Goal: Task Accomplishment & Management: Complete application form

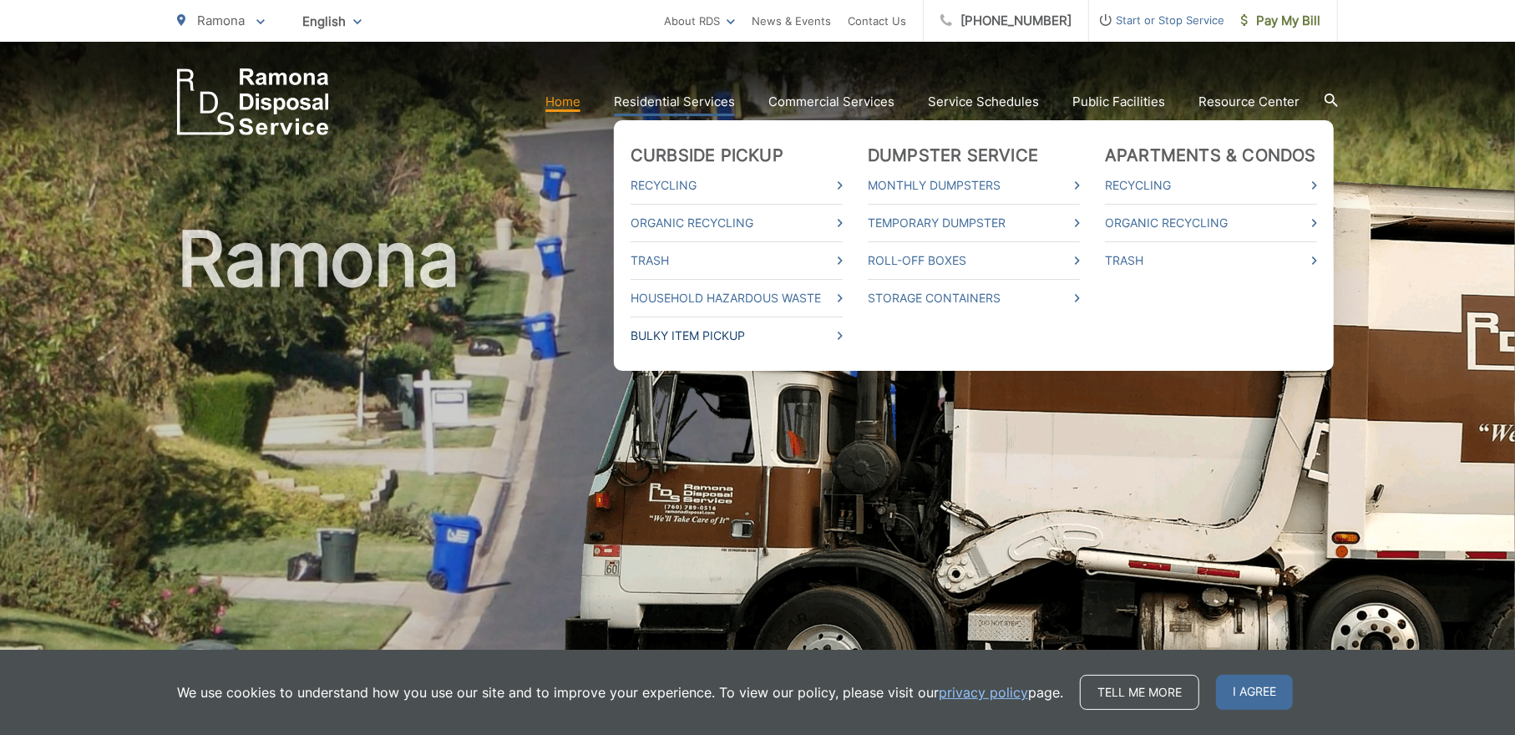
click at [690, 336] on link "Bulky Item Pickup" at bounding box center [737, 336] width 212 height 20
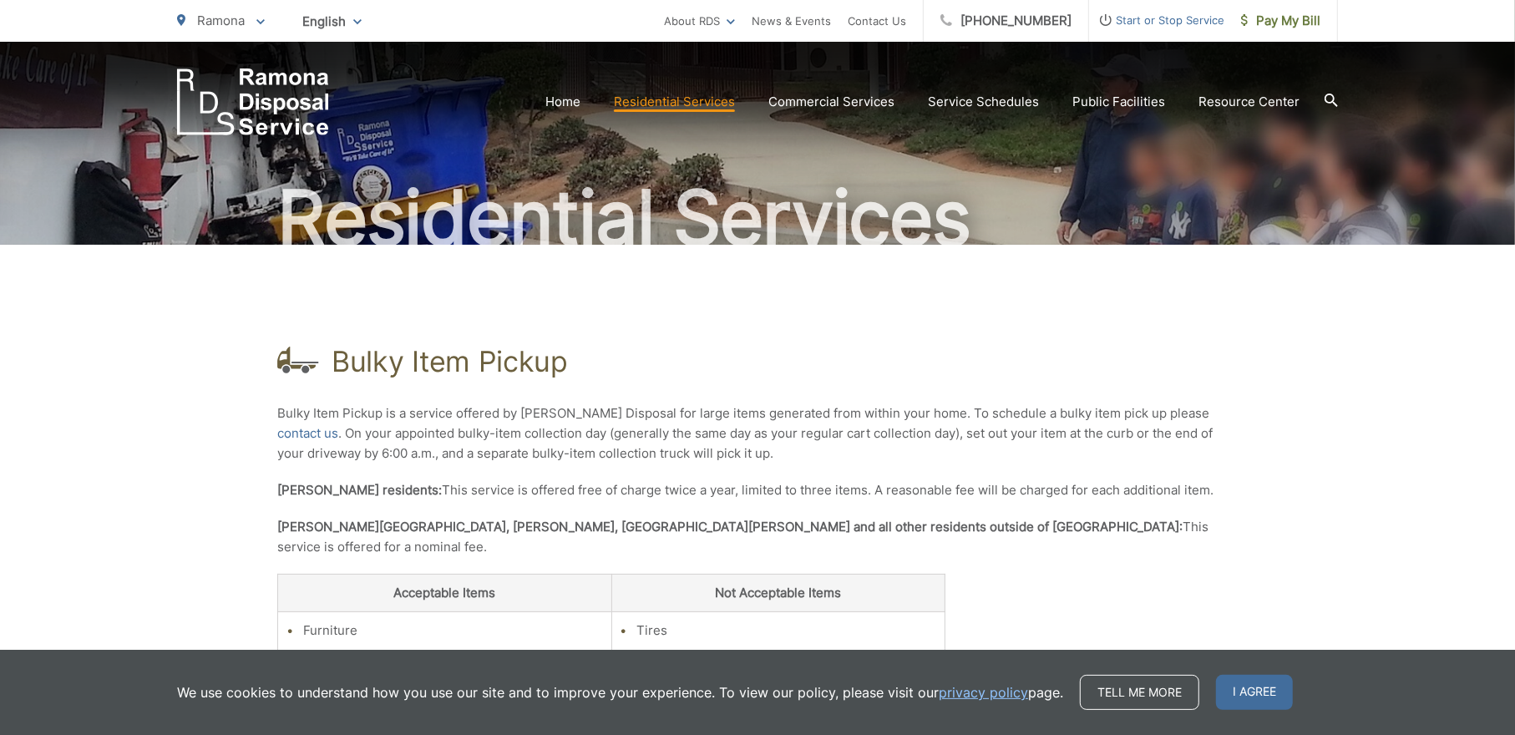
scroll to position [251, 0]
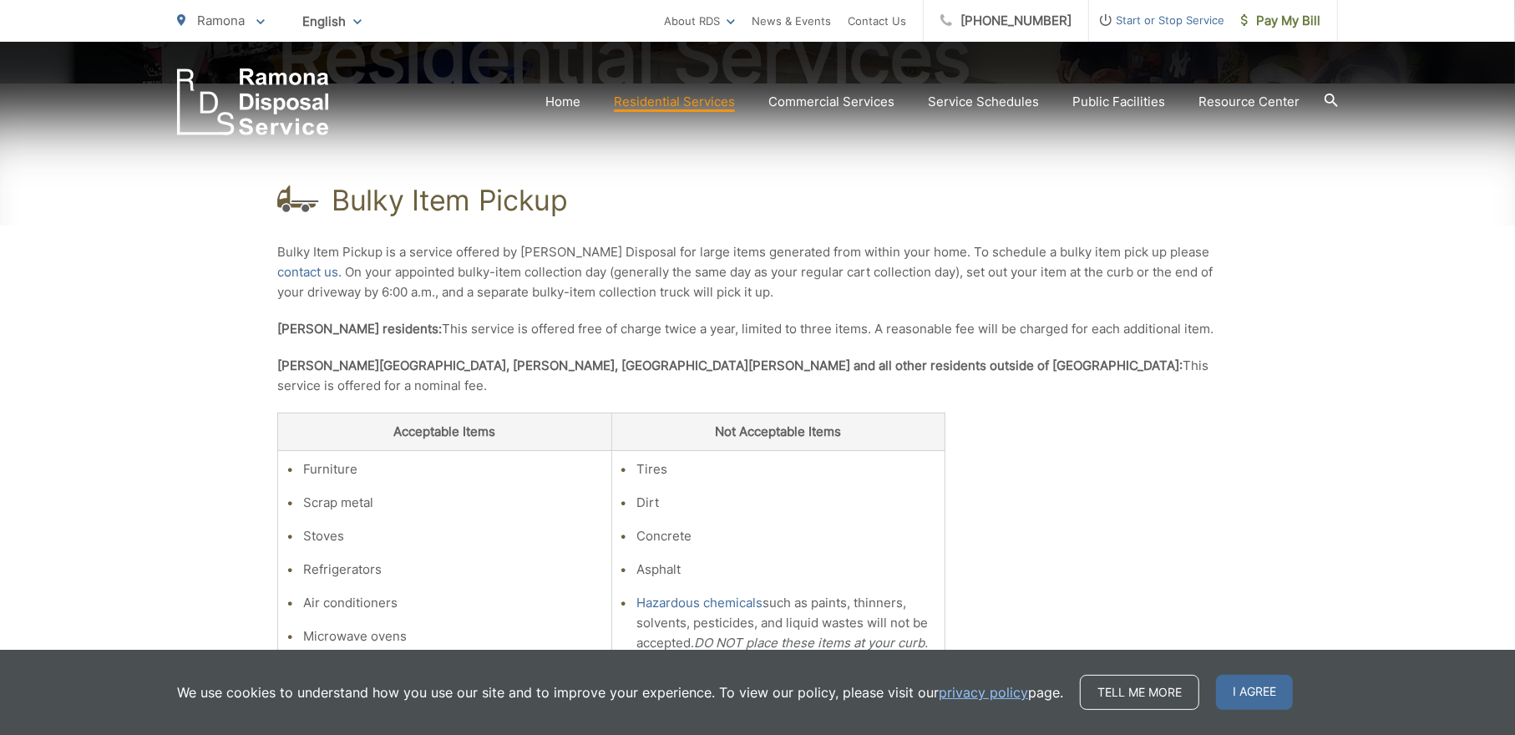
click at [1161, 414] on div "Bulky Item Pickup Bulky Item Pickup is a service offered by Ramona Disposal for…" at bounding box center [757, 464] width 961 height 760
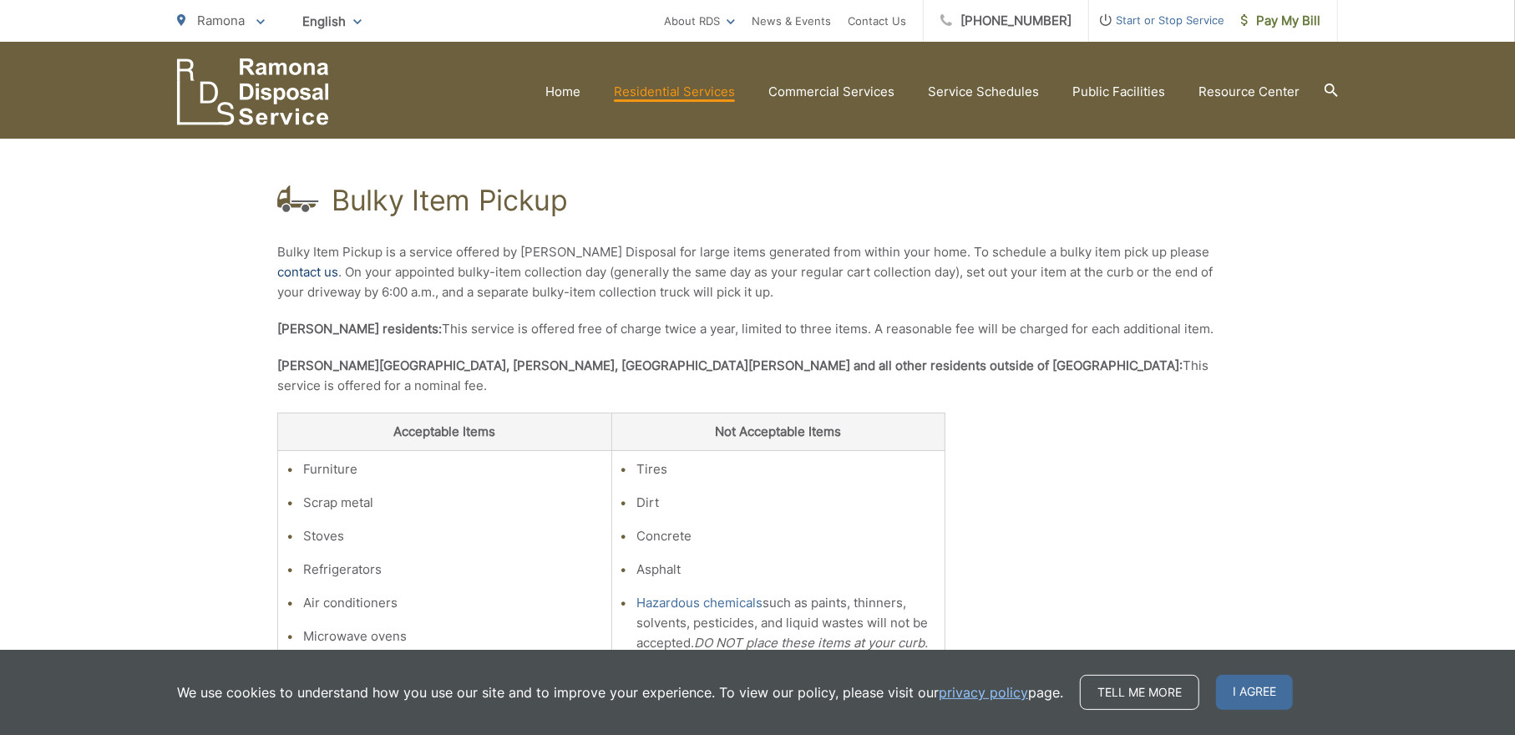
click at [338, 262] on link "contact us" at bounding box center [307, 272] width 61 height 20
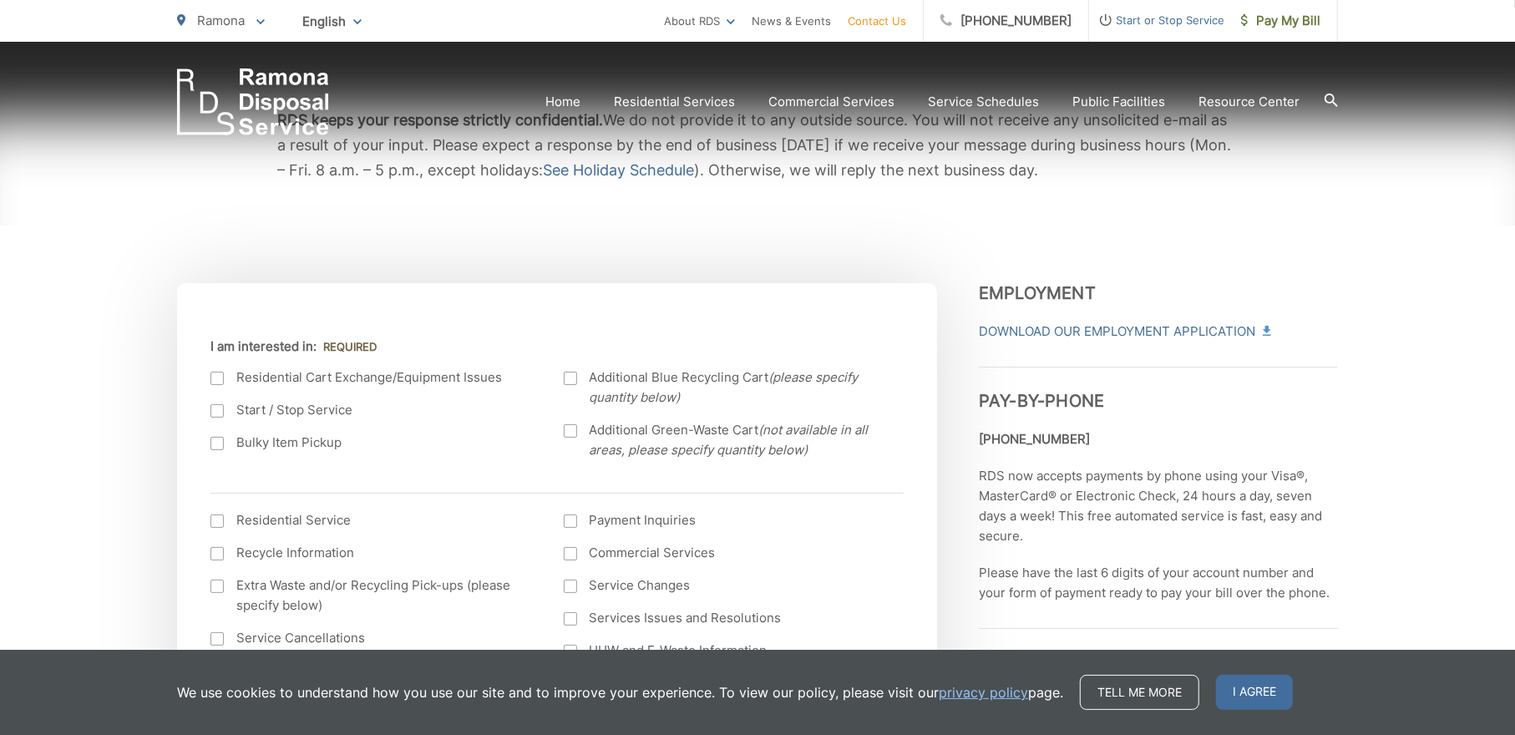
scroll to position [418, 0]
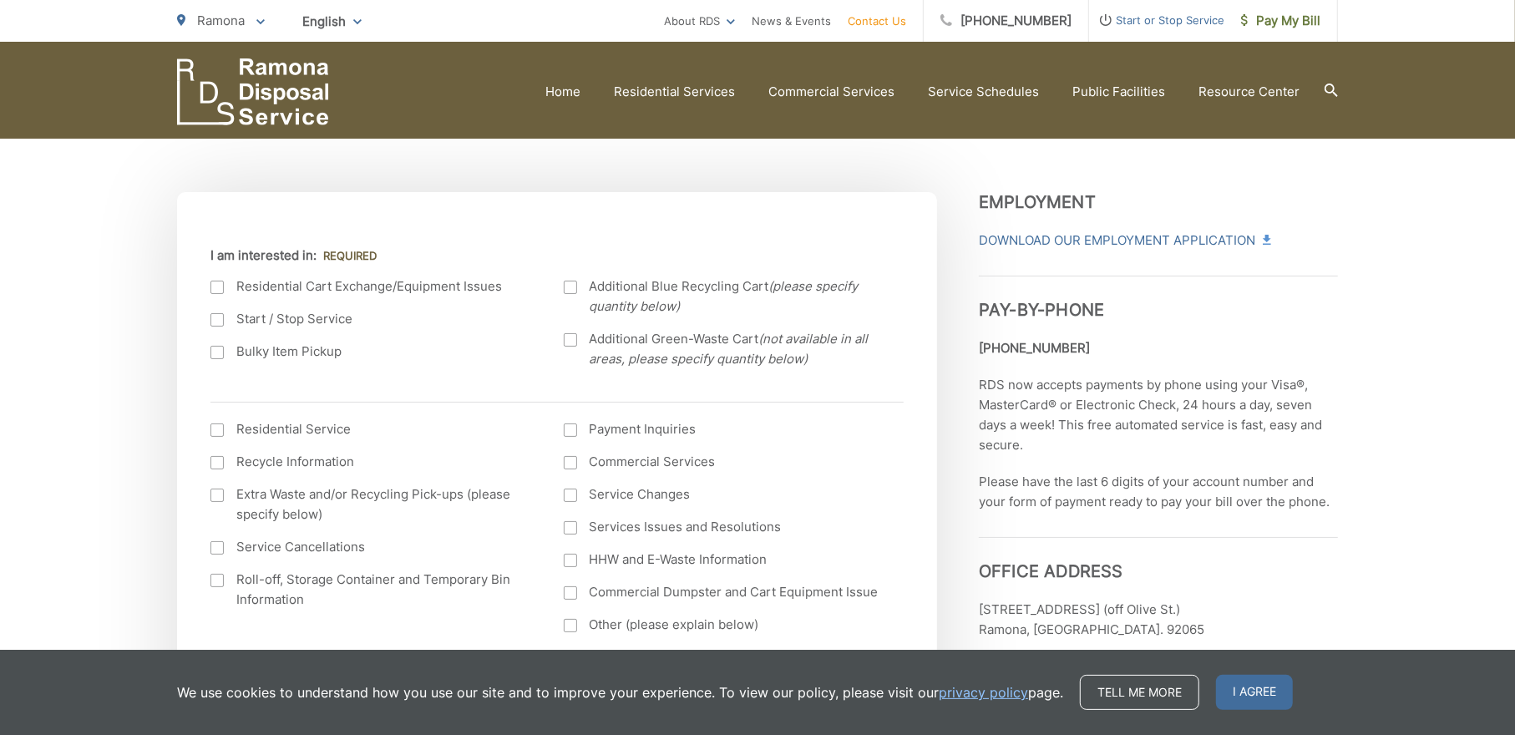
click at [212, 347] on div at bounding box center [216, 352] width 13 height 13
click at [0, 0] on input "Bulky Item Pickup" at bounding box center [0, 0] width 0 height 0
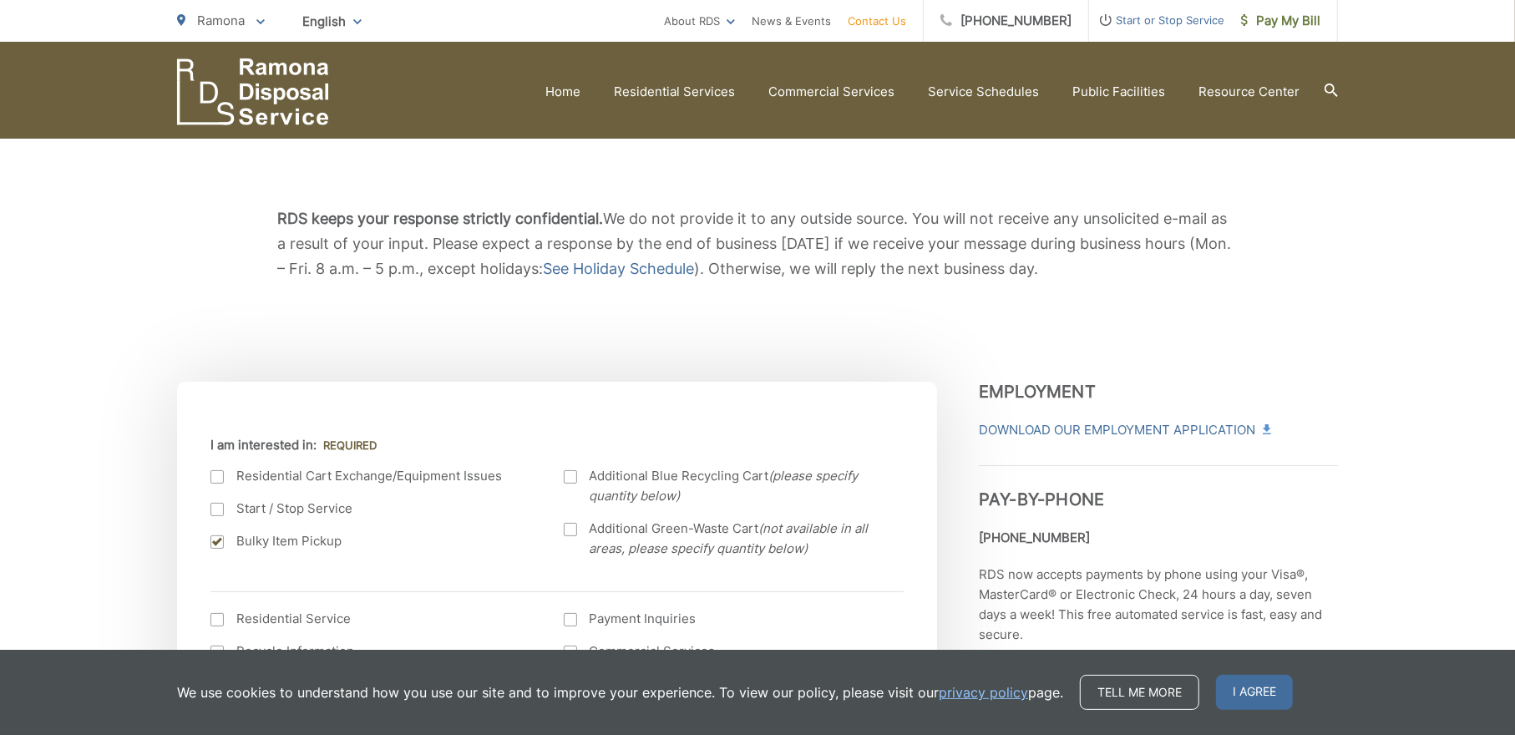
scroll to position [0, 0]
